Goal: Communication & Community: Answer question/provide support

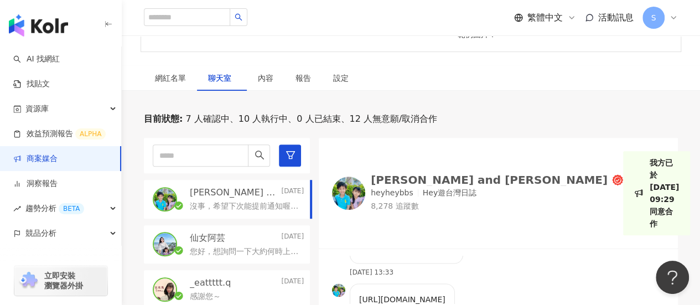
scroll to position [316, 0]
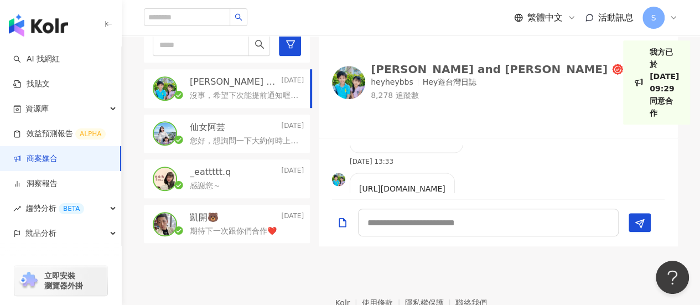
click at [230, 174] on div "_eattttt.q [DATE]" at bounding box center [247, 172] width 114 height 12
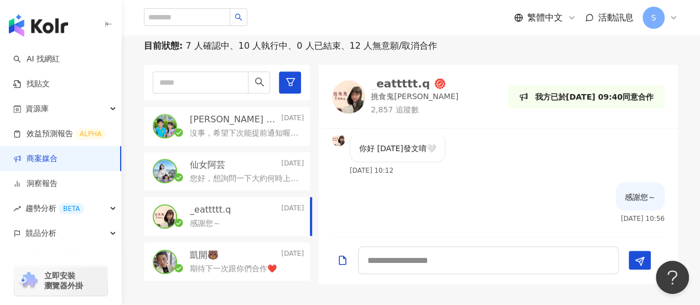
scroll to position [261, 0]
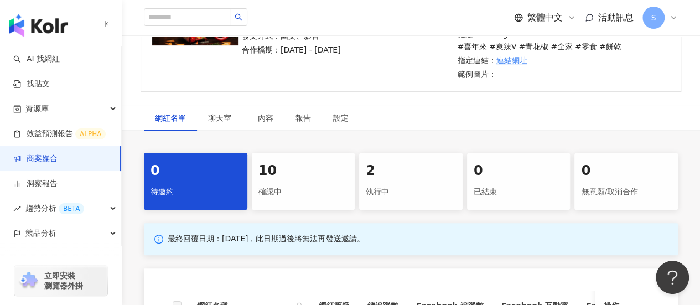
click at [381, 183] on div "執行中" at bounding box center [411, 192] width 90 height 19
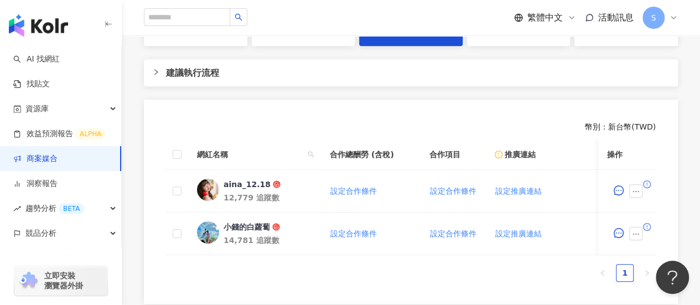
scroll to position [221, 0]
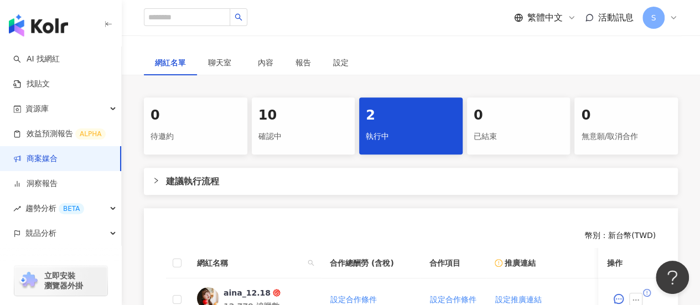
click at [311, 106] on div "10" at bounding box center [303, 115] width 90 height 19
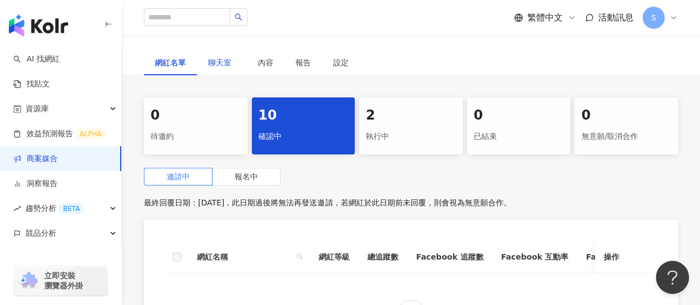
click at [219, 59] on span "聊天室" at bounding box center [222, 63] width 28 height 8
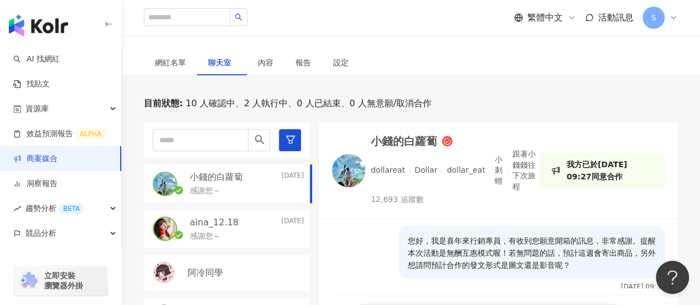
scroll to position [642, 0]
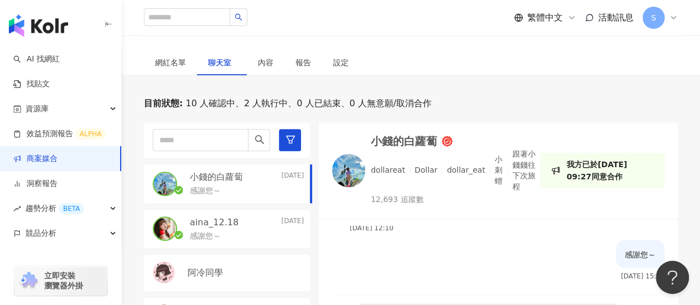
click at [227, 216] on p "aina_12.18" at bounding box center [214, 222] width 49 height 12
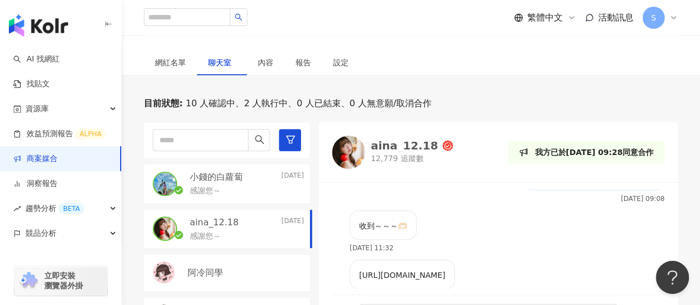
scroll to position [349, 0]
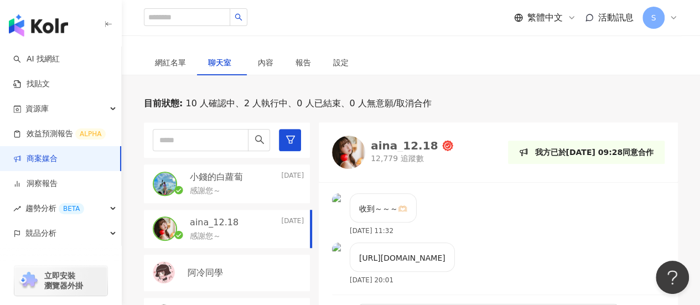
drag, startPoint x: 481, startPoint y: 253, endPoint x: 357, endPoint y: 241, distance: 124.5
click at [357, 242] on div "https://www.instagram.com/p/DM-PA3zyZ77/?igsh=MW45dmlpNTVnbGs5bQ==" at bounding box center [402, 256] width 105 height 29
copy p "https://www.instagram.com/p/DM-PA3zyZ77/?igsh=MW45dmlpNTVnbGs5bQ=="
click at [230, 183] on div "感謝您～" at bounding box center [247, 189] width 114 height 13
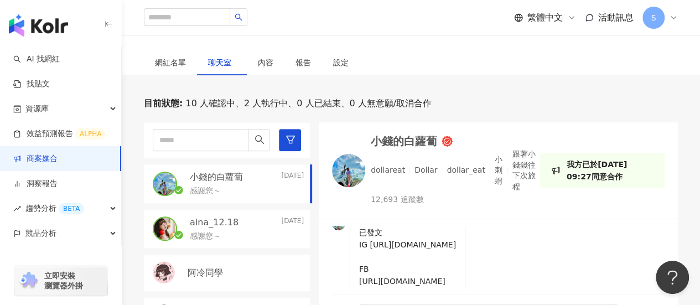
scroll to position [547, 0]
drag, startPoint x: 371, startPoint y: 269, endPoint x: 505, endPoint y: 267, distance: 133.9
click at [456, 267] on p "已發文 IG https://www.instagram.com/p/DMosMFJBxxc/?img_index=1 FB https://www.face…" at bounding box center [407, 253] width 97 height 61
click at [393, 256] on p "已發文 IG https://www.instagram.com/p/DMosMFJBxxc/?img_index=1 FB https://www.face…" at bounding box center [407, 253] width 97 height 61
drag, startPoint x: 367, startPoint y: 254, endPoint x: 587, endPoint y: 251, distance: 220.2
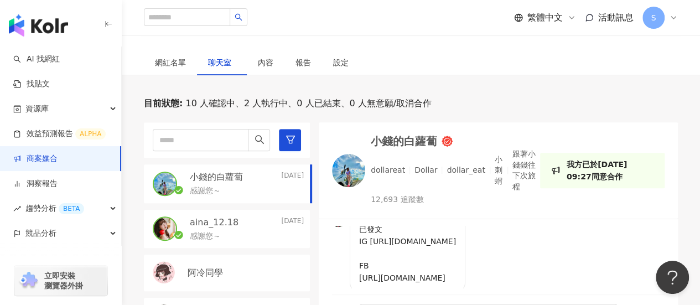
click at [465, 251] on div "已發文 IG https://www.instagram.com/p/DMosMFJBxxc/?img_index=1 FB https://www.face…" at bounding box center [408, 253] width 116 height 78
copy p "https://www.instagram.com/p/DMosMFJBxxc/?img_index=1"
drag, startPoint x: 260, startPoint y: 216, endPoint x: 268, endPoint y: 216, distance: 8.3
click at [260, 228] on div "感謝您～" at bounding box center [247, 234] width 114 height 13
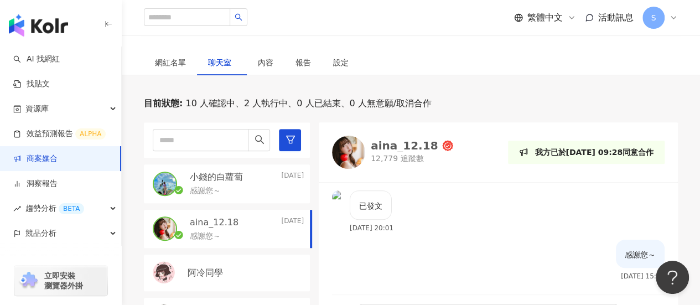
scroll to position [349, 0]
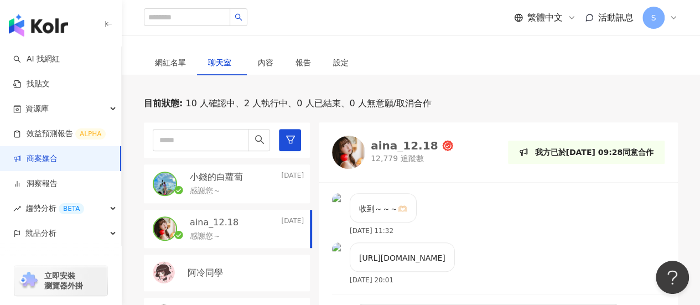
drag, startPoint x: 490, startPoint y: 261, endPoint x: 358, endPoint y: 242, distance: 133.6
click at [358, 242] on div "https://www.instagram.com/p/DM-PA3zyZ77/?igsh=MW45dmlpNTVnbGs5bQ==" at bounding box center [402, 256] width 105 height 29
copy p "https://www.instagram.com/p/DM-PA3zyZ77/?igsh=MW45dmlpNTVnbGs5bQ=="
